Goal: Find specific page/section: Find specific page/section

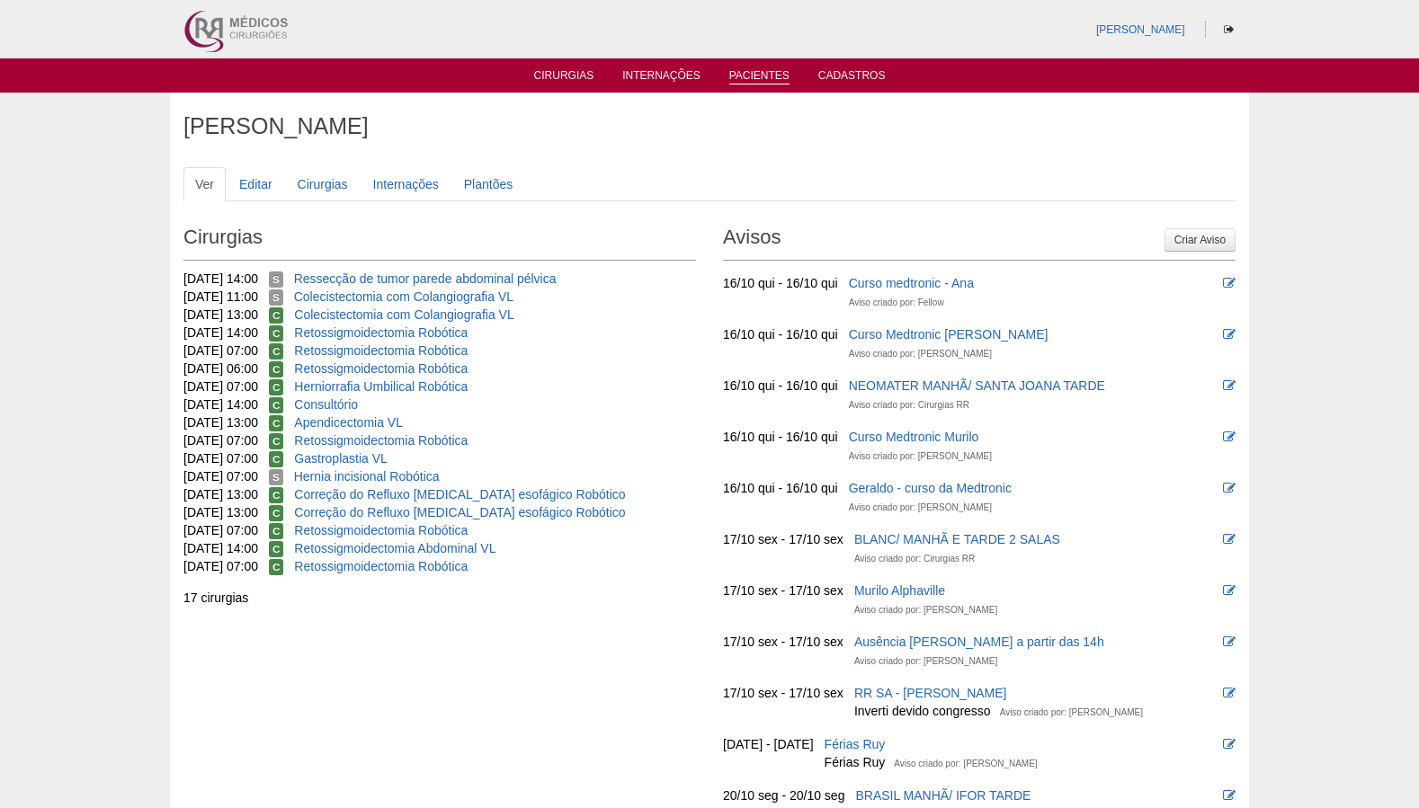
click at [757, 77] on link "Pacientes" at bounding box center [759, 76] width 60 height 15
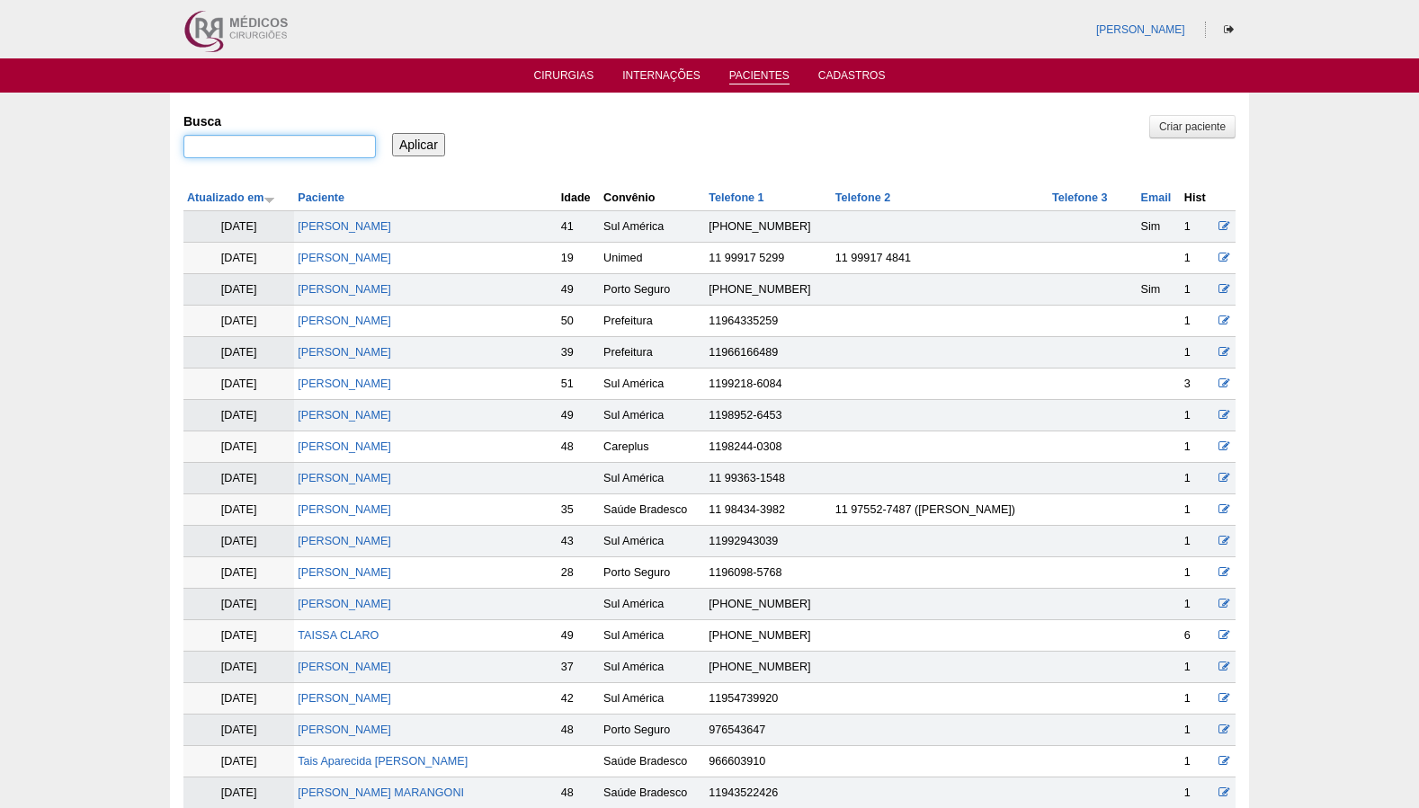
click at [324, 149] on input "Busca" at bounding box center [279, 146] width 192 height 23
paste input "LARISSA OHANA NASCIMENTO ESBEGUE"
type input "[PERSON_NAME]"
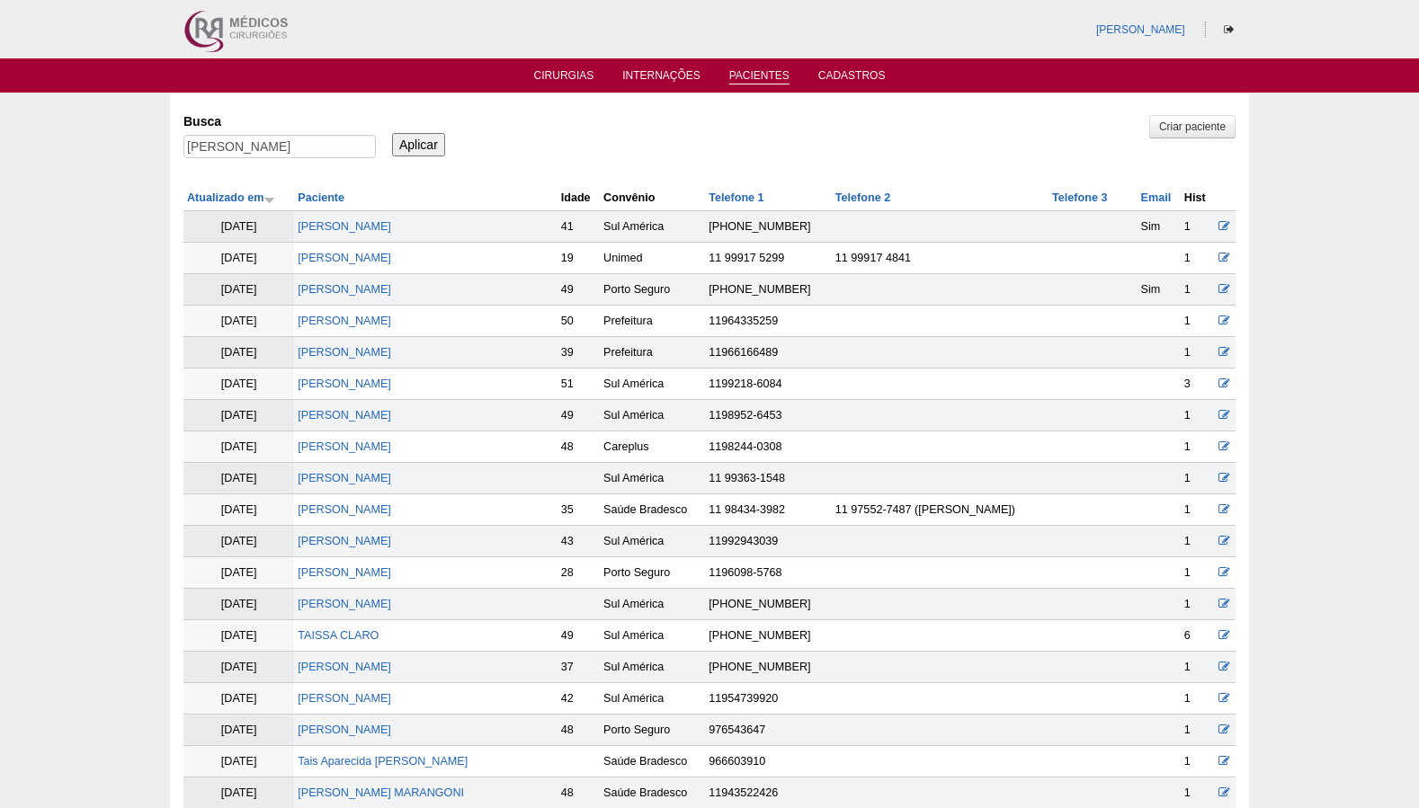
click at [423, 142] on input "Aplicar" at bounding box center [418, 144] width 53 height 23
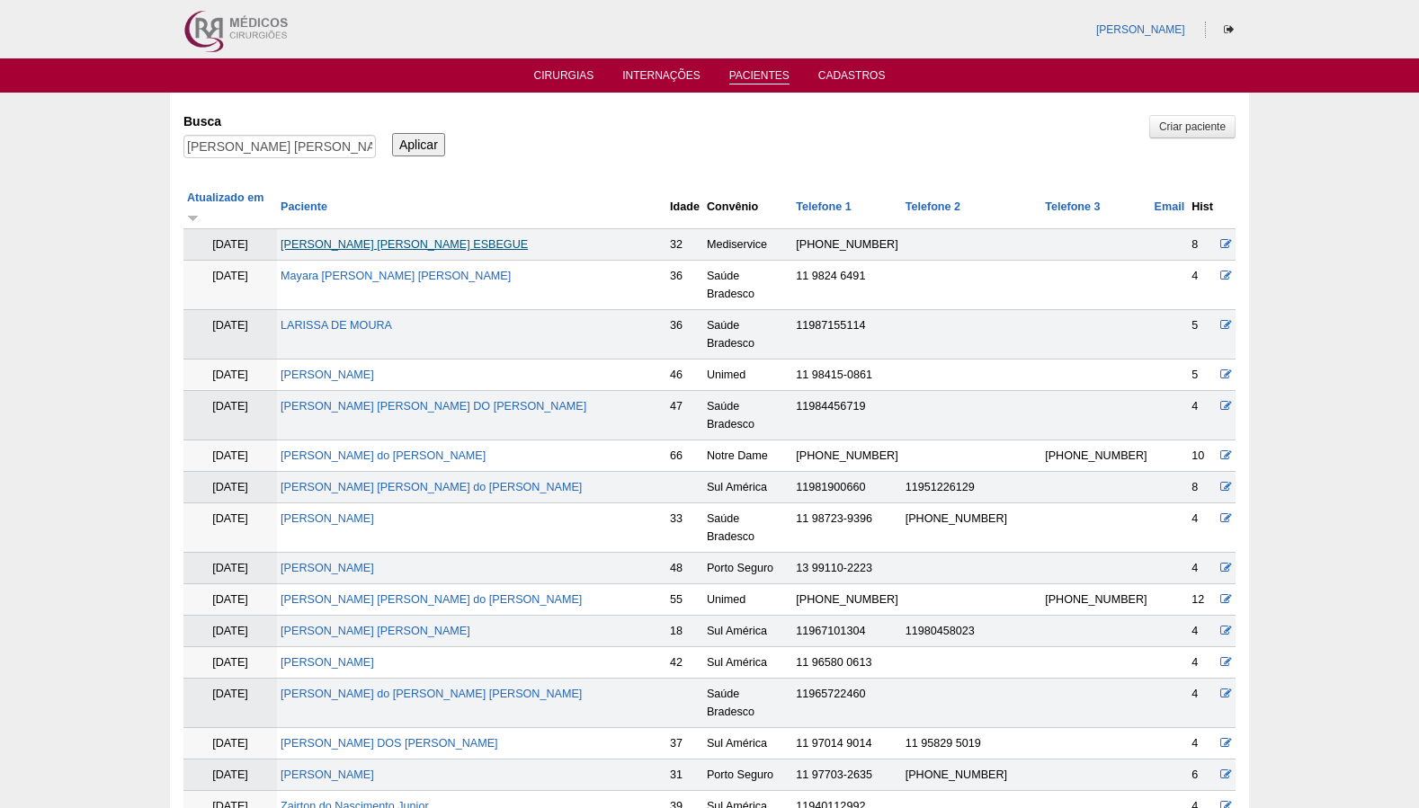
click at [405, 238] on link "LARISSA OHANA NASCIMENTO ESBEGUE" at bounding box center [403, 244] width 247 height 13
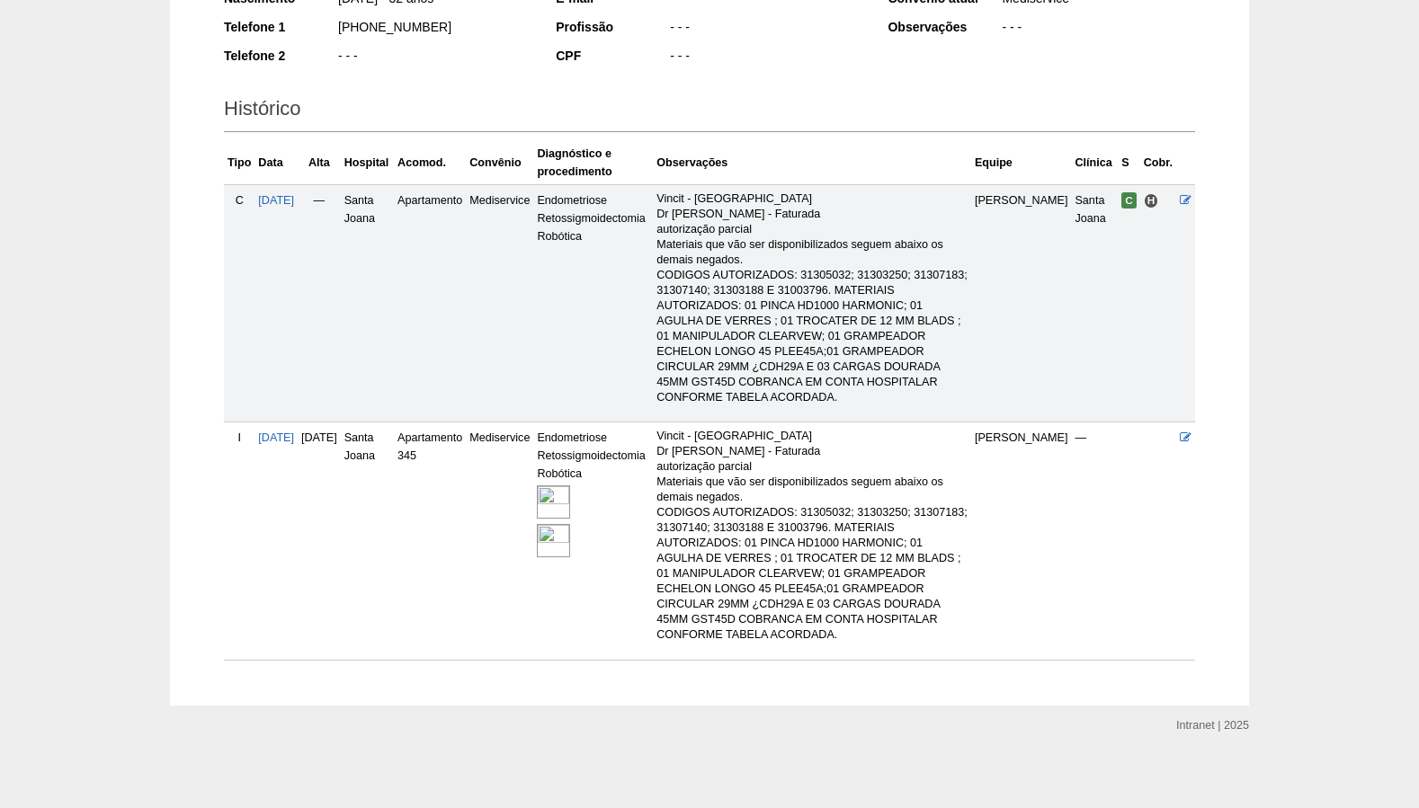
scroll to position [341, 0]
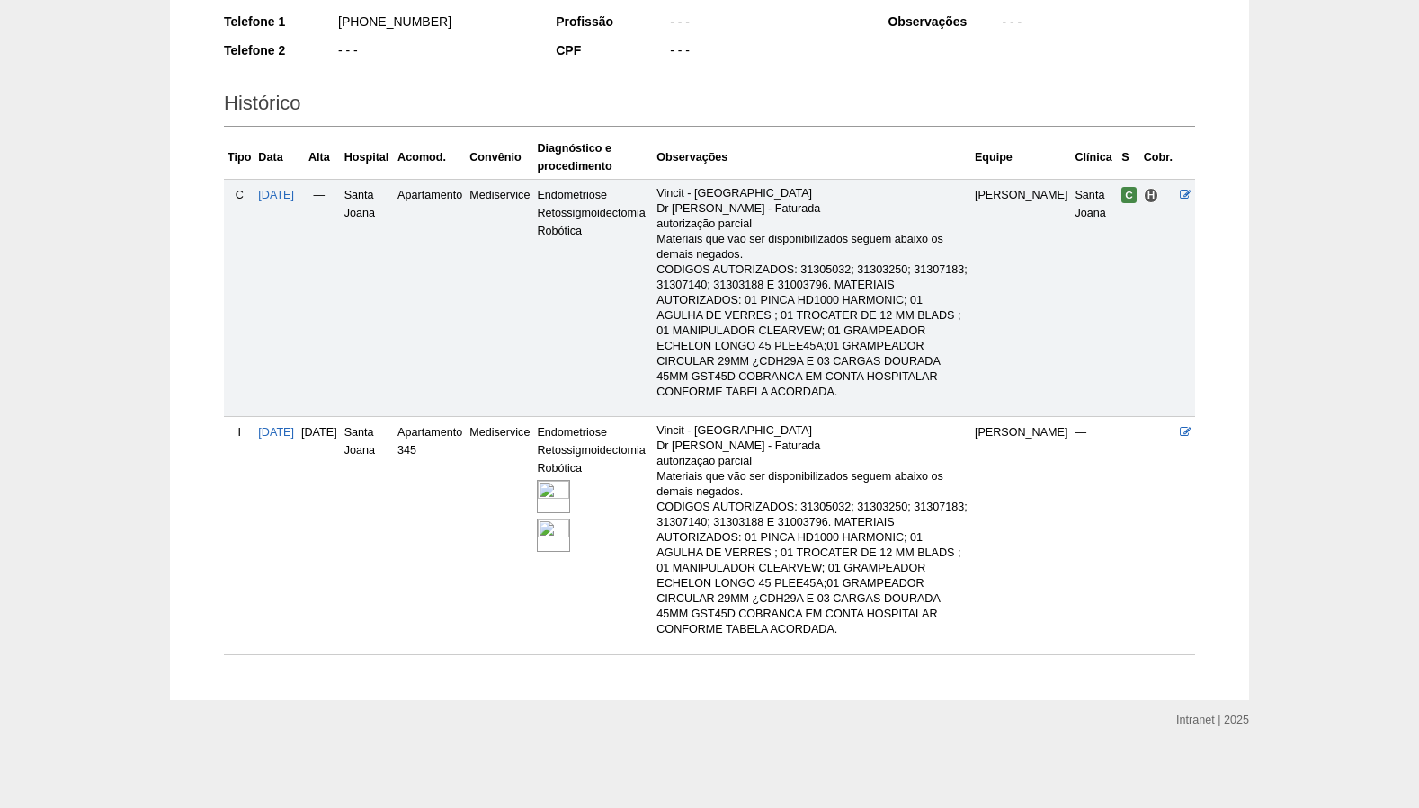
click at [570, 492] on img at bounding box center [553, 496] width 33 height 33
